Goal: Find contact information: Obtain details needed to contact an individual or organization

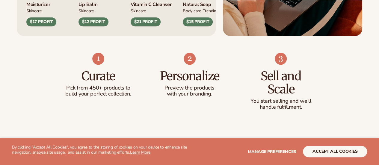
scroll to position [416, 0]
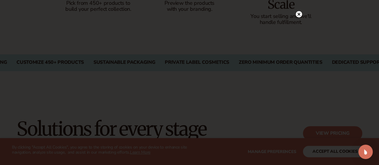
click at [300, 13] on icon at bounding box center [299, 14] width 3 height 3
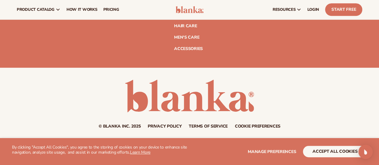
scroll to position [2349, 0]
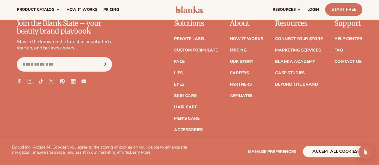
click at [340, 64] on link "Contact Us" at bounding box center [348, 62] width 27 height 4
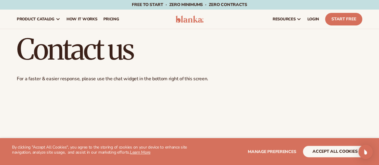
click at [187, 20] on img at bounding box center [190, 19] width 28 height 7
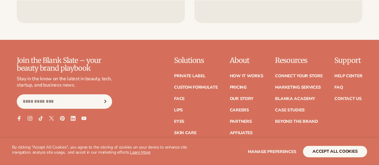
scroll to position [2347, 0]
